Goal: Task Accomplishment & Management: Use online tool/utility

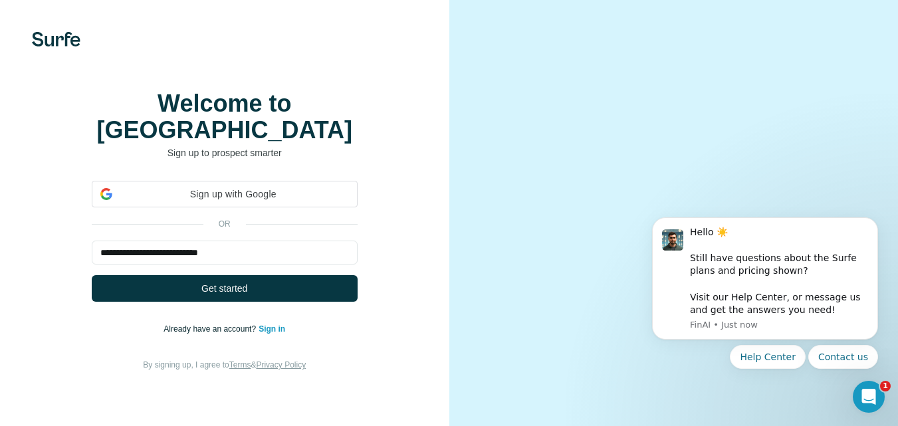
type input "**********"
click at [92, 275] on button "Get started" at bounding box center [225, 288] width 266 height 27
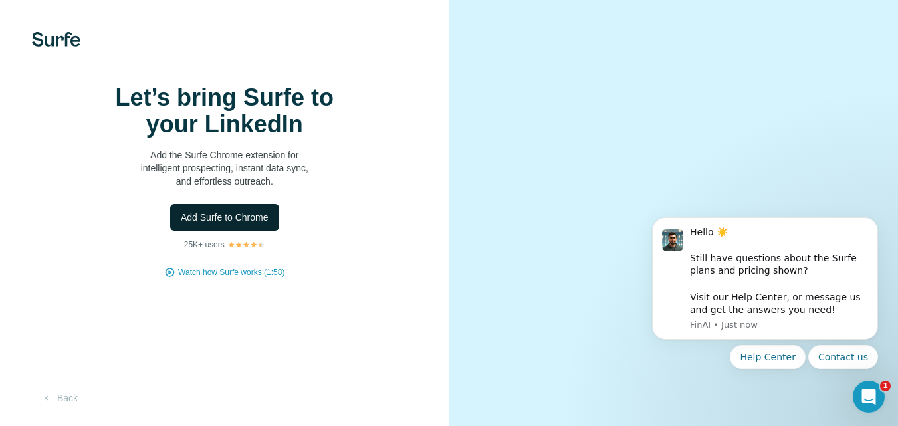
click at [218, 224] on span "Add Surfe to Chrome" at bounding box center [225, 217] width 88 height 13
